Goal: Browse casually

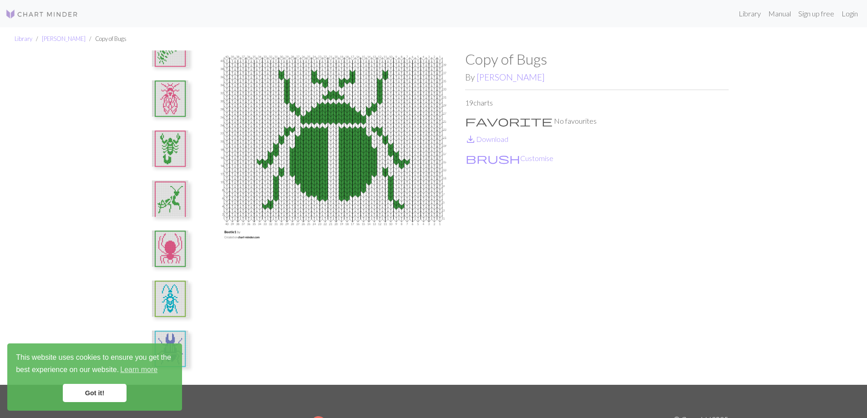
scroll to position [91, 0]
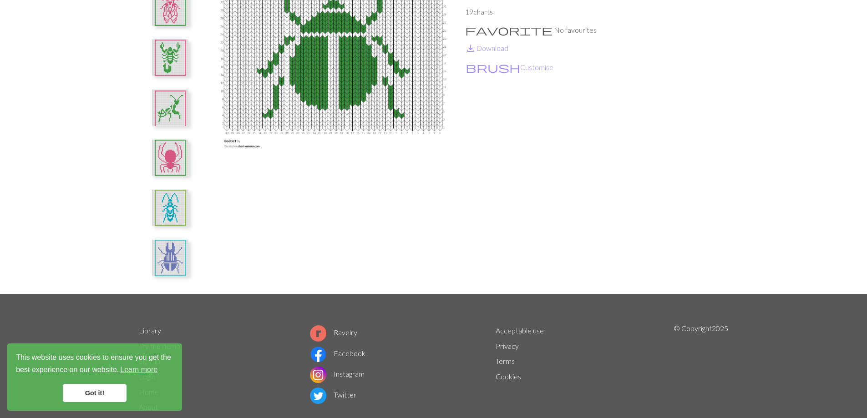
click at [170, 268] on img at bounding box center [170, 258] width 36 height 36
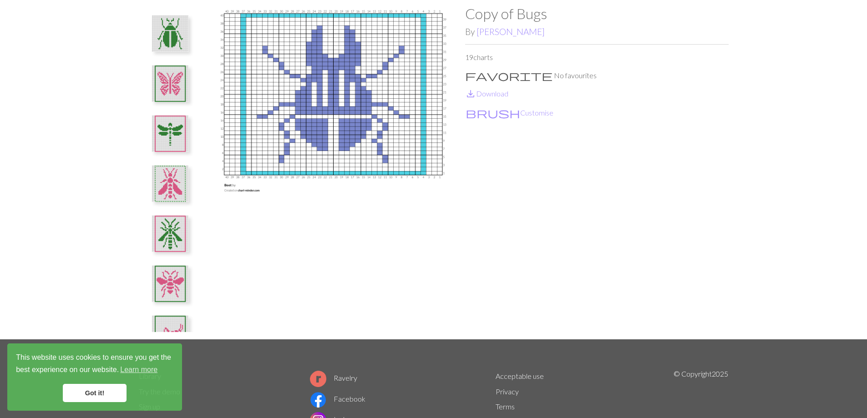
scroll to position [0, 0]
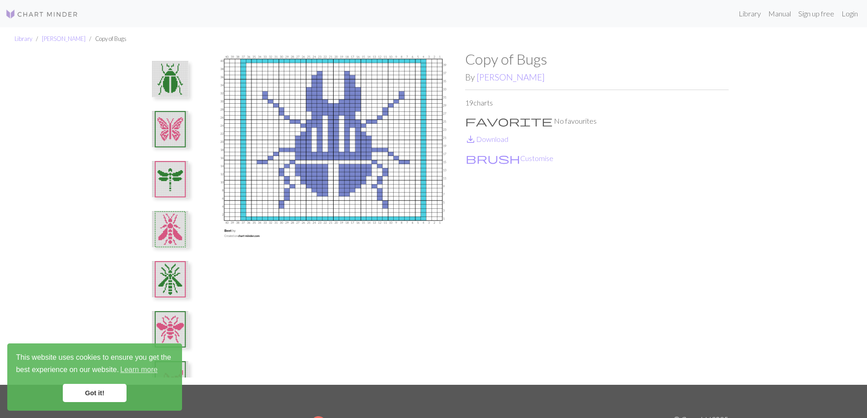
click at [180, 65] on img at bounding box center [170, 79] width 36 height 36
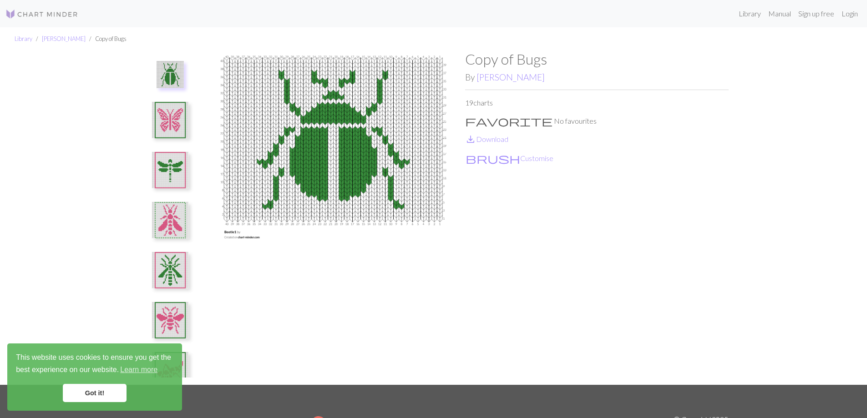
click at [174, 128] on img at bounding box center [170, 120] width 36 height 36
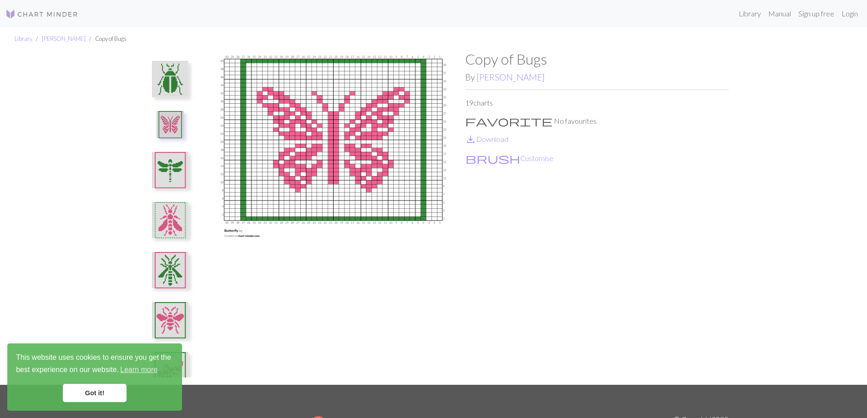
click at [171, 169] on img at bounding box center [170, 170] width 36 height 36
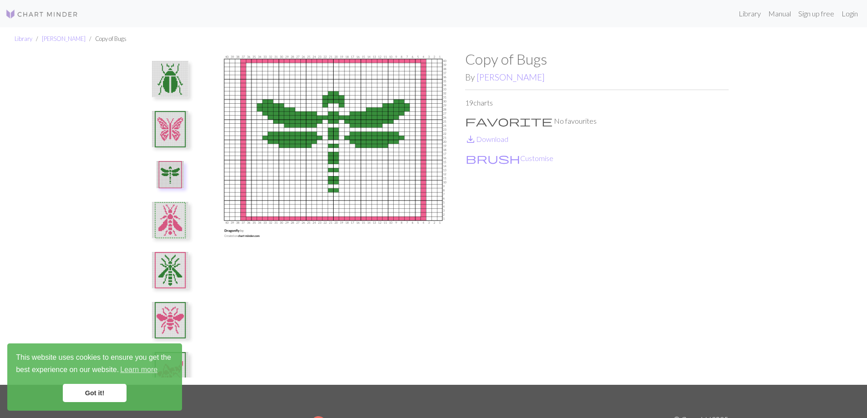
click at [165, 220] on img at bounding box center [170, 220] width 36 height 36
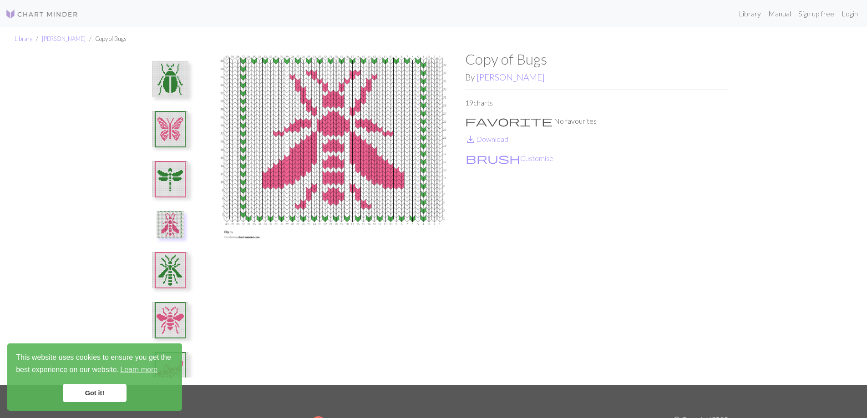
scroll to position [46, 0]
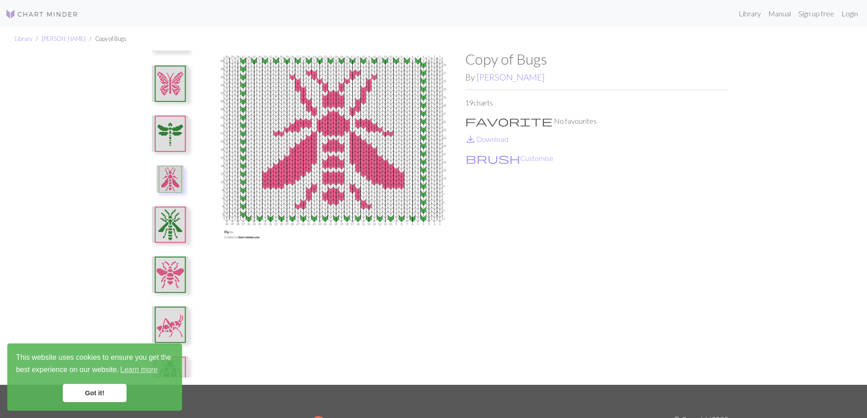
click at [171, 270] on img at bounding box center [170, 275] width 36 height 36
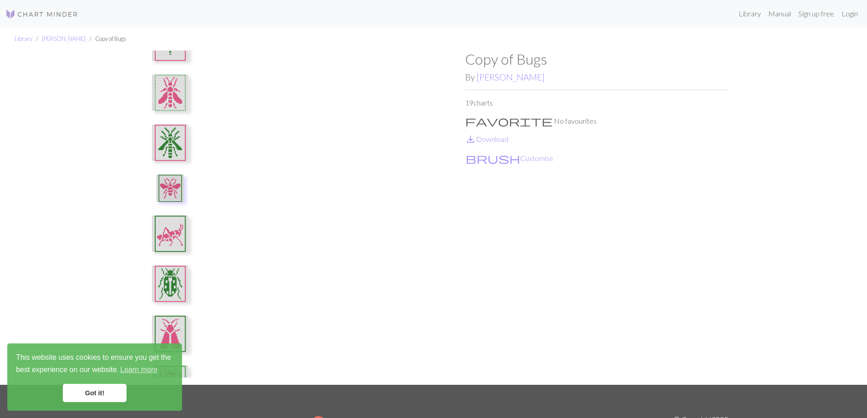
scroll to position [182, 0]
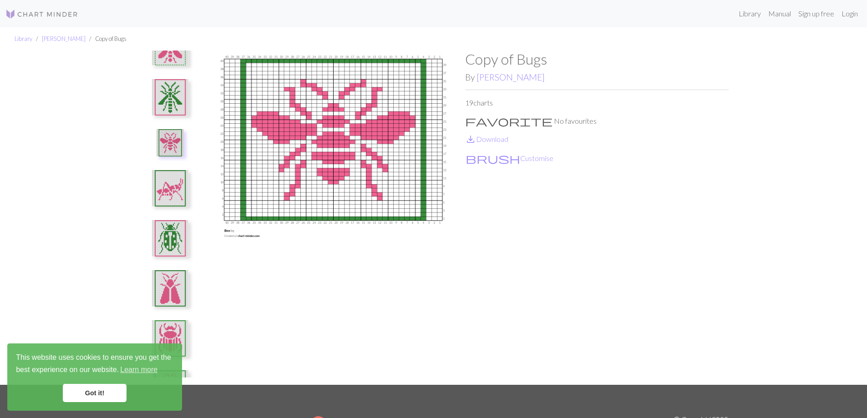
click at [174, 152] on img at bounding box center [170, 142] width 27 height 27
click at [170, 192] on img at bounding box center [170, 188] width 36 height 36
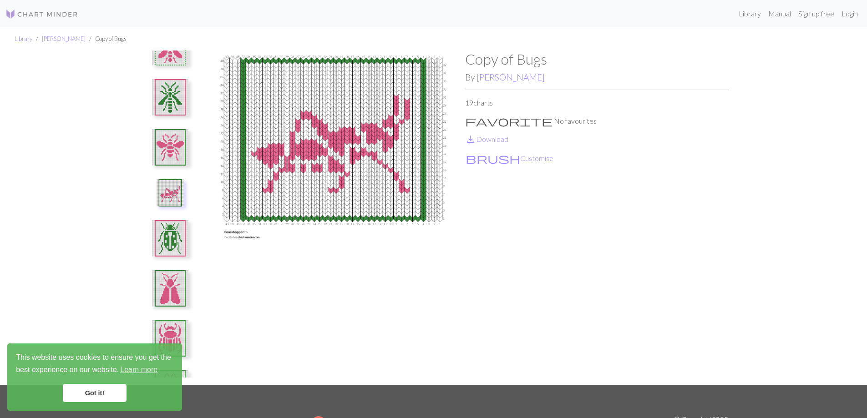
click at [170, 237] on img at bounding box center [170, 238] width 36 height 36
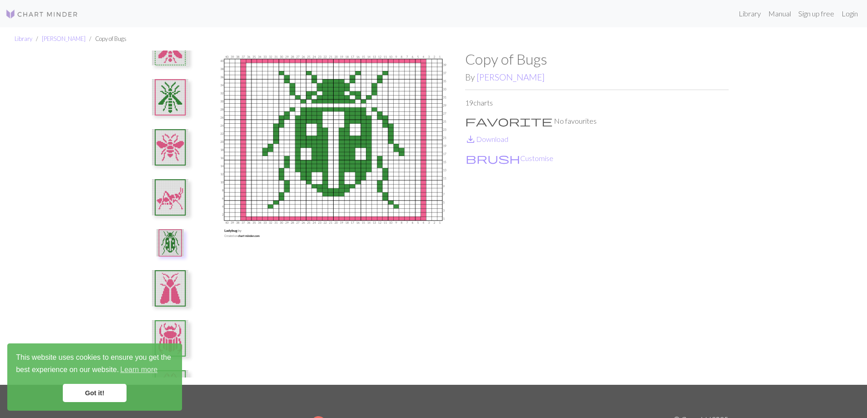
scroll to position [228, 0]
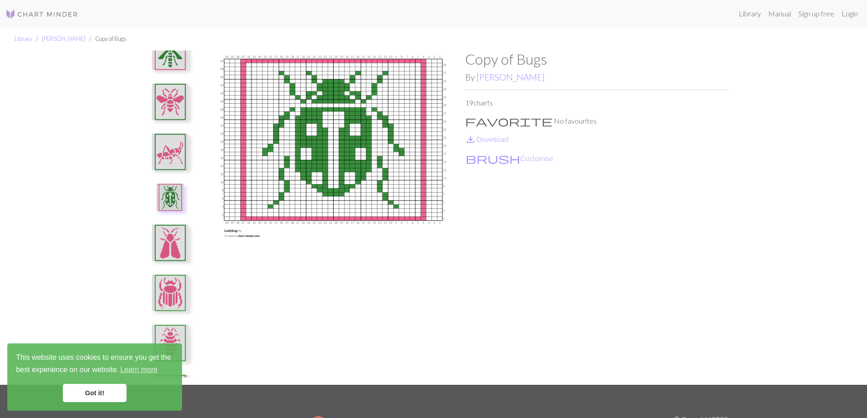
click at [175, 248] on img at bounding box center [170, 243] width 36 height 36
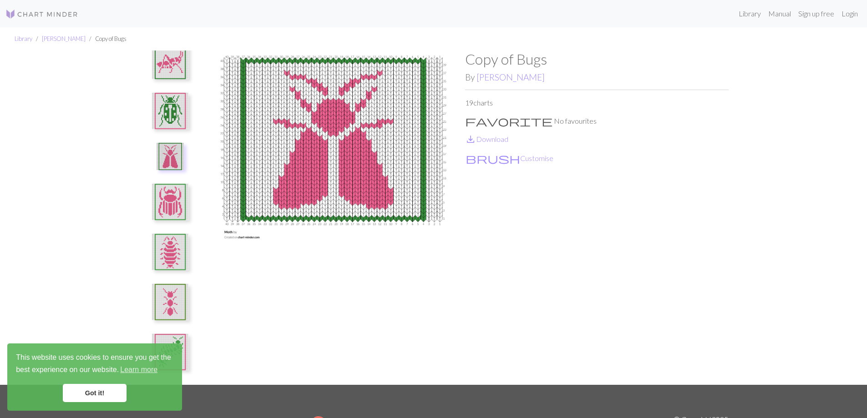
scroll to position [364, 0]
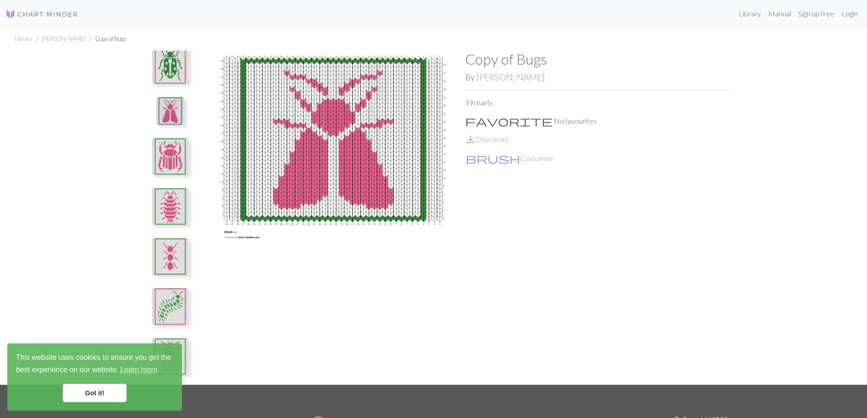
click at [172, 163] on img at bounding box center [170, 156] width 36 height 36
